Goal: Task Accomplishment & Management: Use online tool/utility

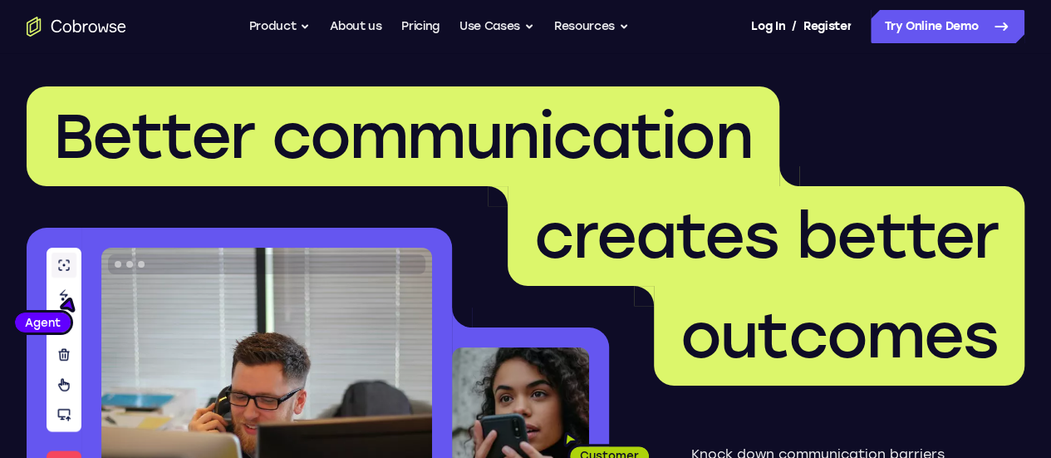
scroll to position [3, 0]
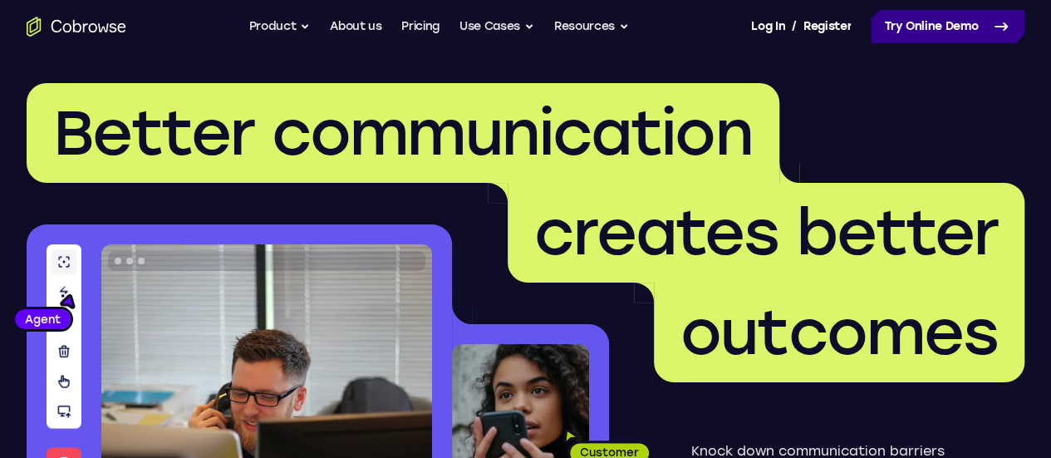
click at [871, 26] on link "Try Online Demo" at bounding box center [948, 26] width 154 height 33
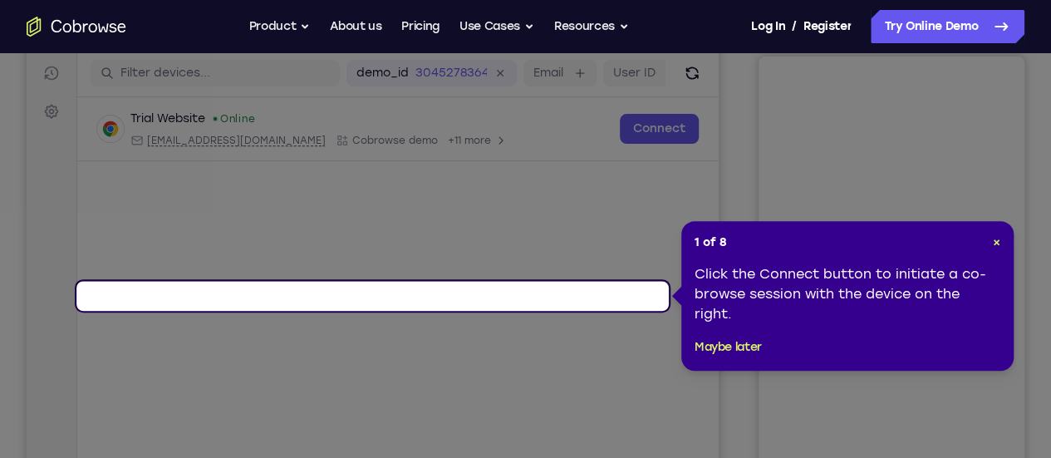
scroll to position [207, 0]
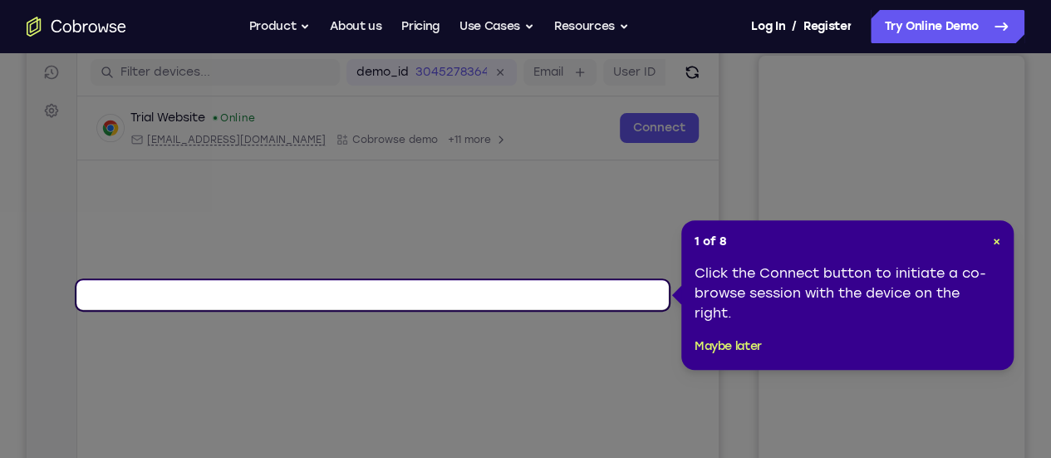
click at [687, 160] on icon at bounding box center [532, 229] width 1064 height 458
click at [999, 239] on span "×" at bounding box center [996, 241] width 7 height 14
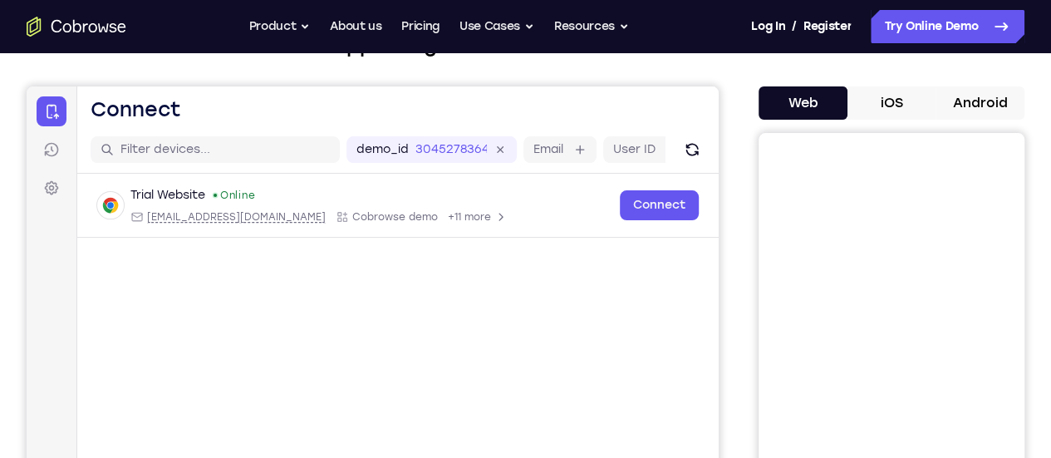
scroll to position [0, 0]
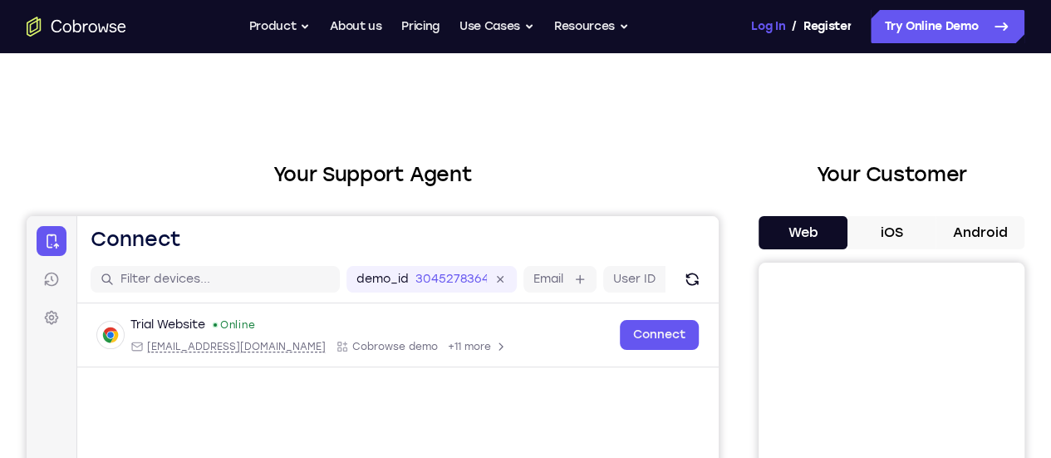
click at [751, 31] on link "Log In" at bounding box center [767, 26] width 33 height 33
